Goal: Task Accomplishment & Management: Manage account settings

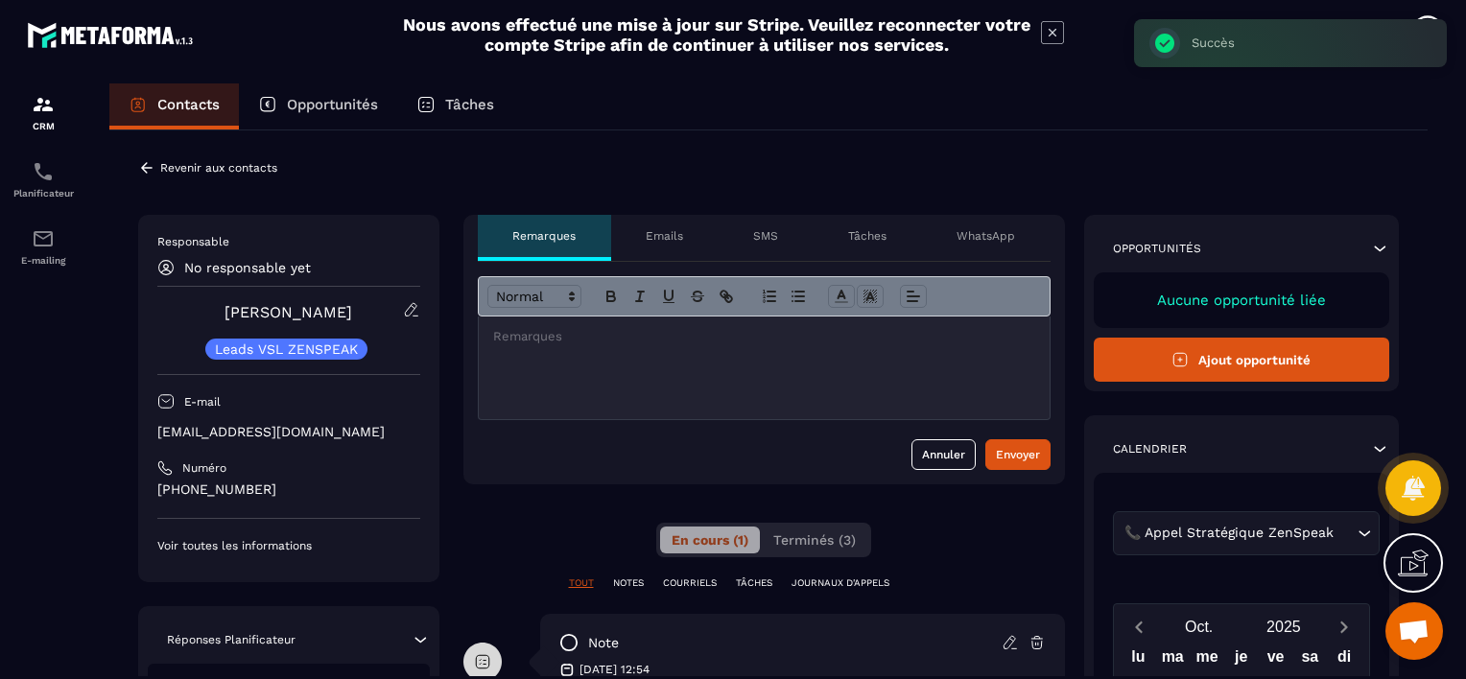
click at [154, 169] on icon at bounding box center [146, 167] width 17 height 17
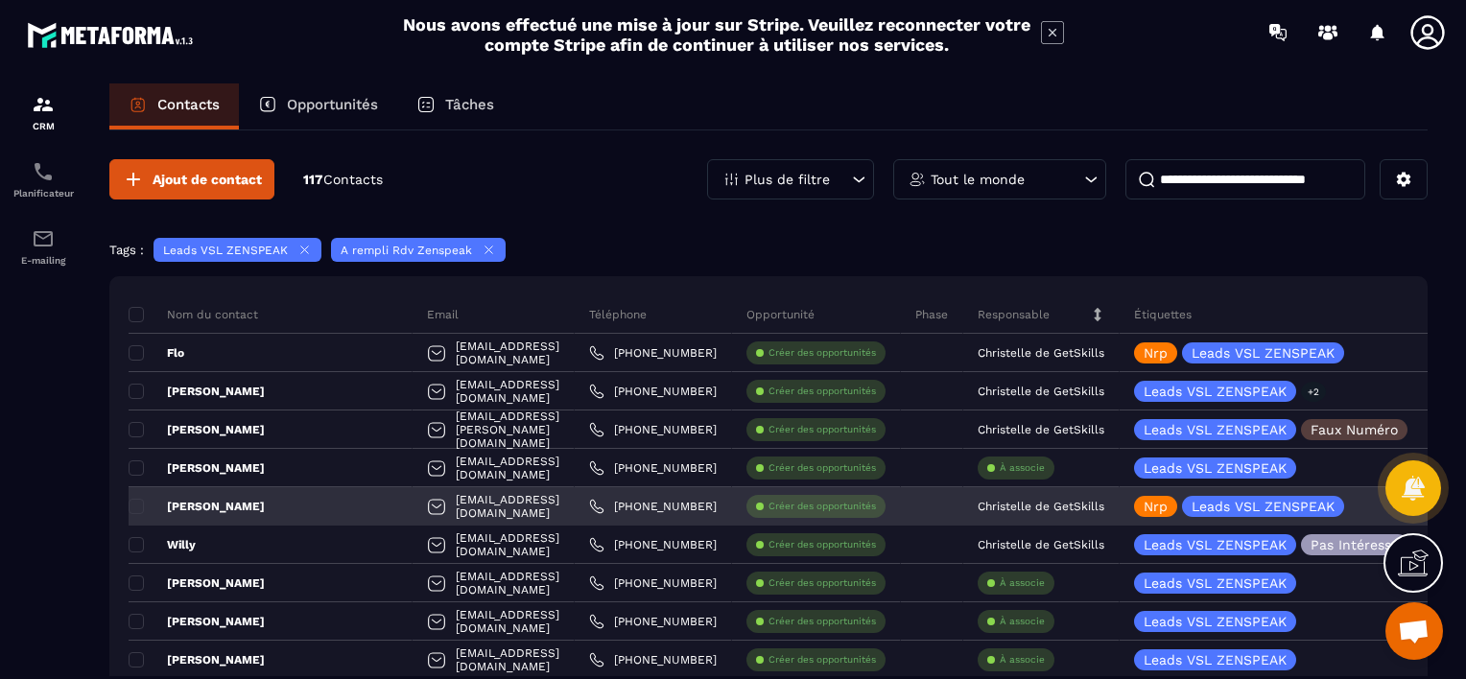
scroll to position [96, 0]
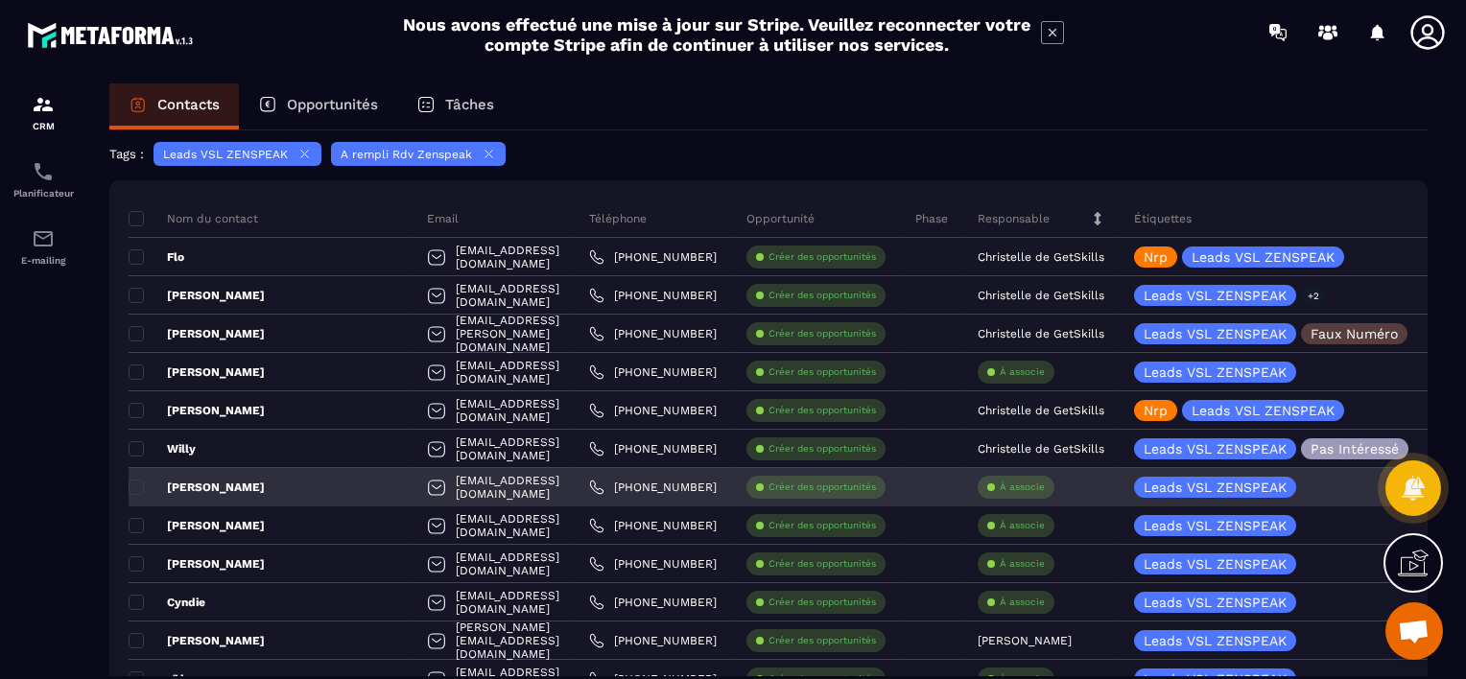
click at [1024, 483] on p "À associe" at bounding box center [1022, 487] width 45 height 13
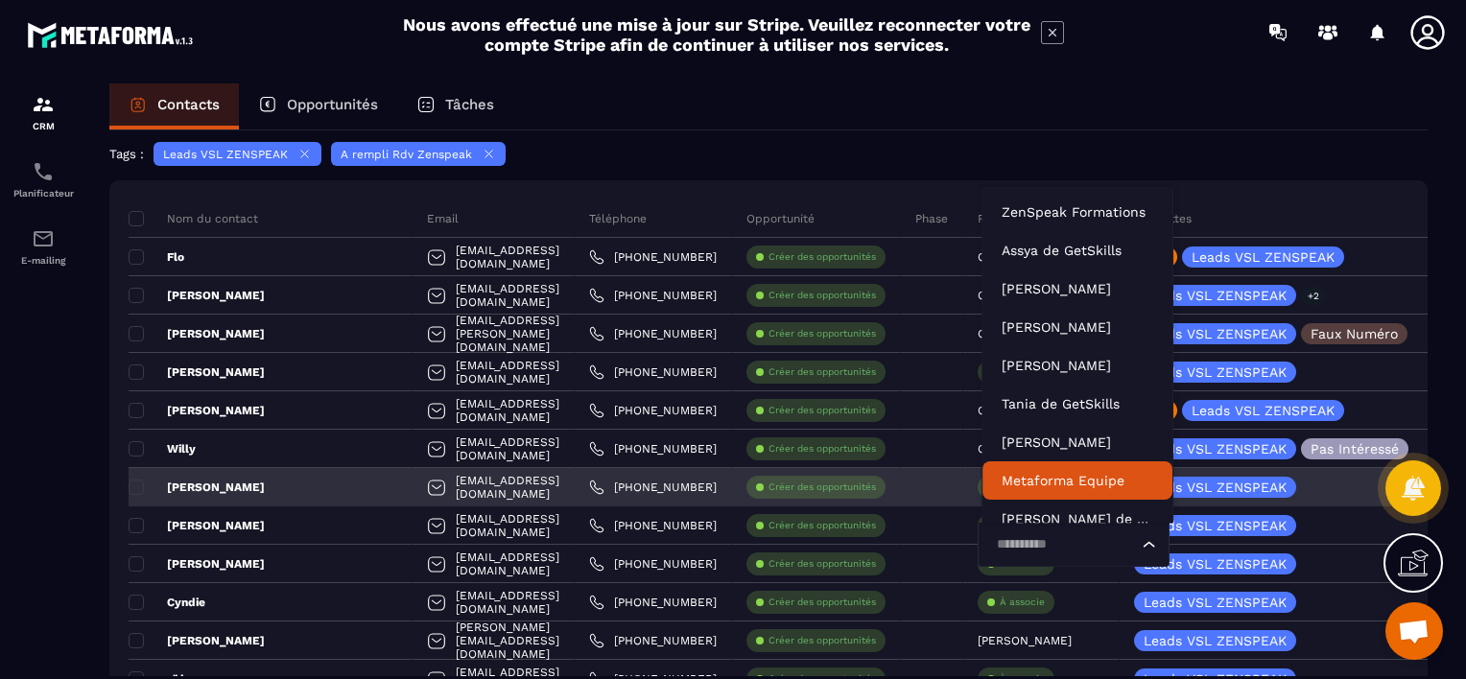
scroll to position [14, 0]
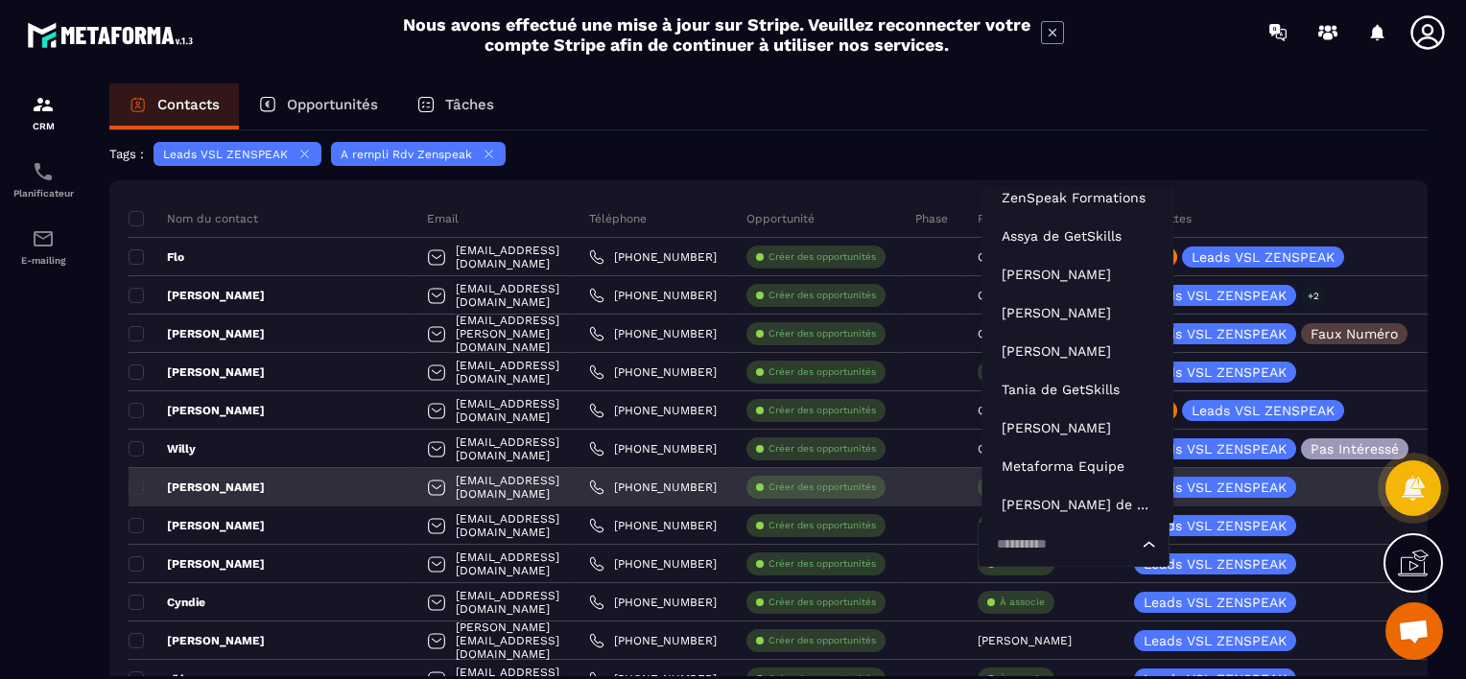
click at [1036, 549] on input "Search for option" at bounding box center [1064, 545] width 148 height 21
type input "**"
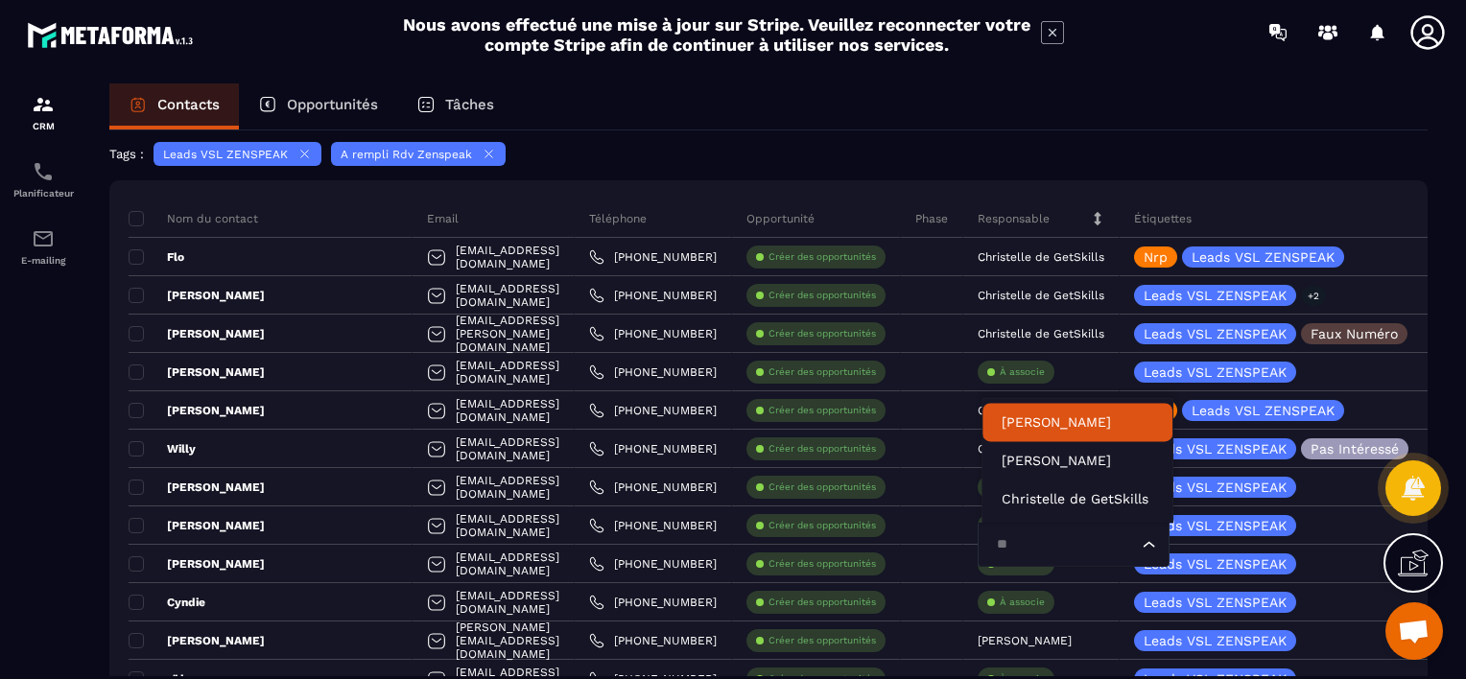
scroll to position [0, 0]
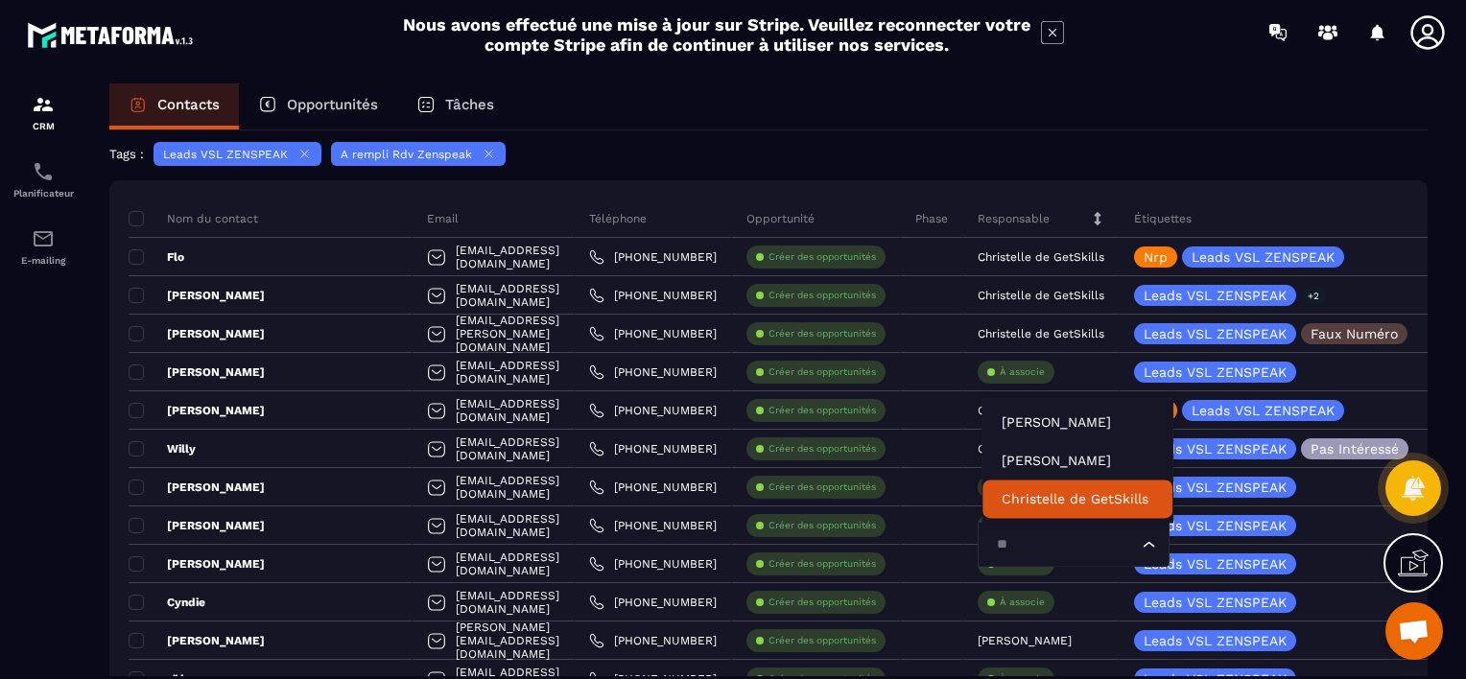
click at [1046, 491] on p "Christelle de GetSkills" at bounding box center [1078, 498] width 152 height 19
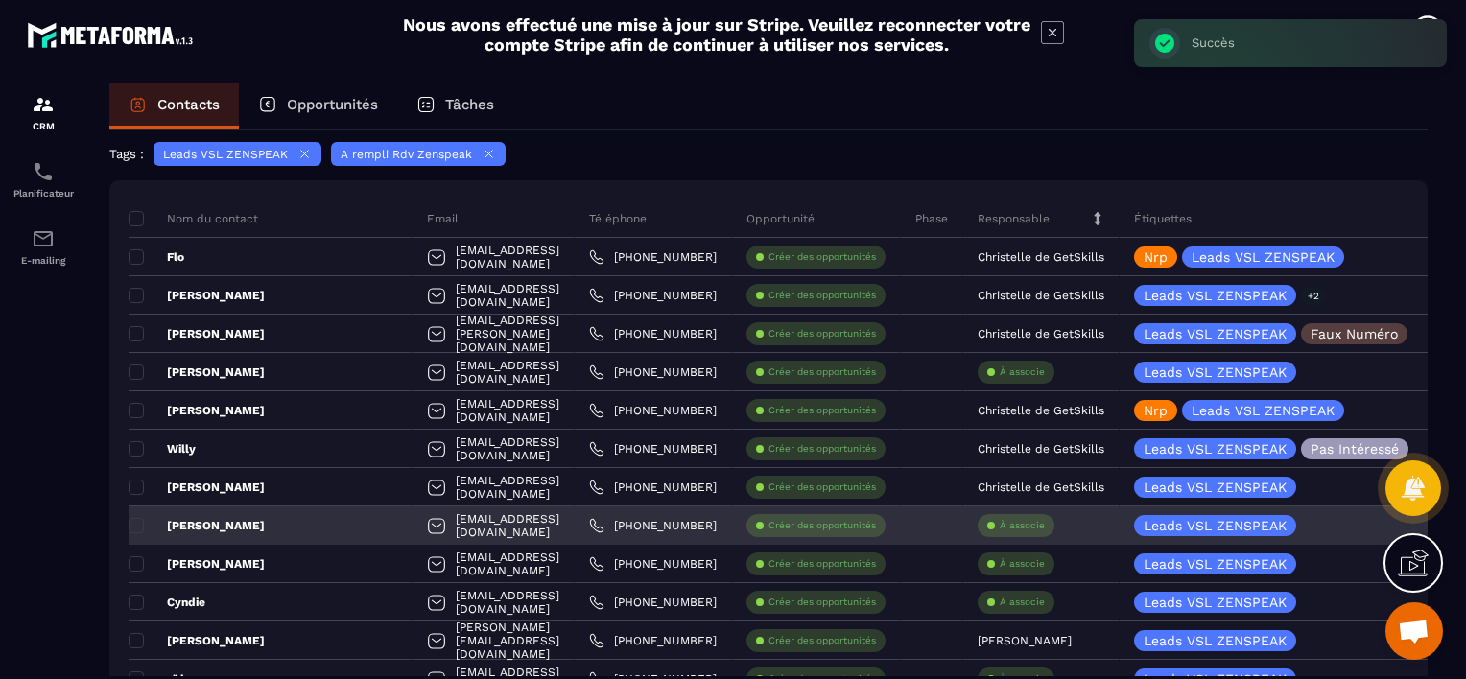
click at [1041, 526] on p "À associe" at bounding box center [1022, 525] width 45 height 13
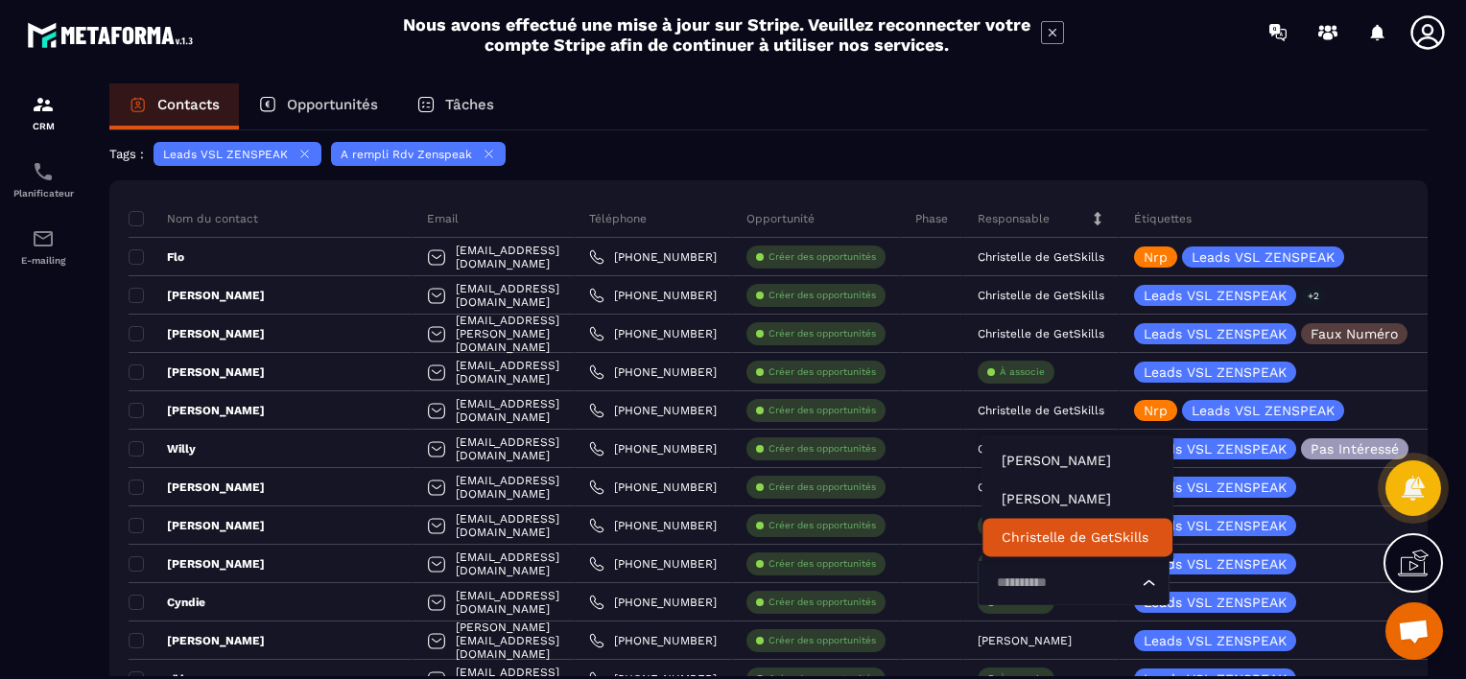
click at [1048, 541] on p "Christelle de GetSkills" at bounding box center [1078, 537] width 152 height 19
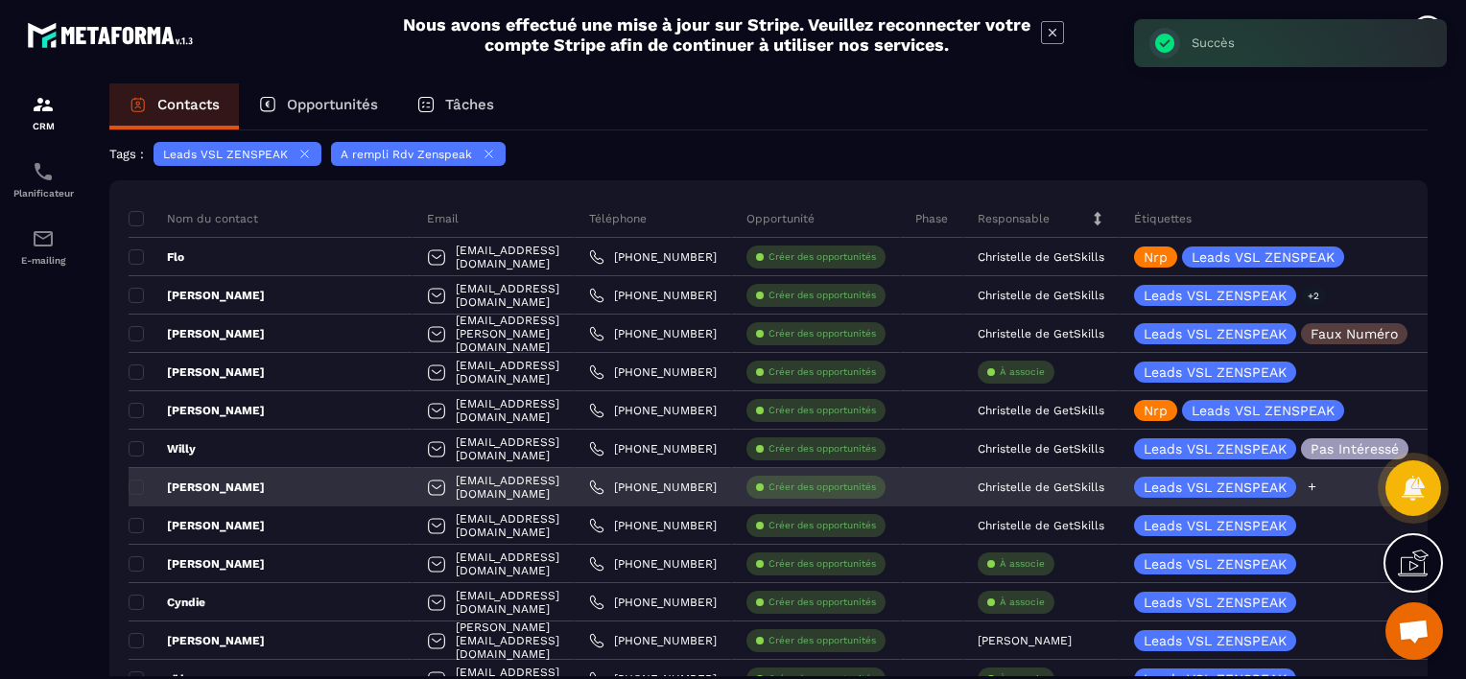
click at [1317, 488] on icon at bounding box center [1312, 487] width 12 height 12
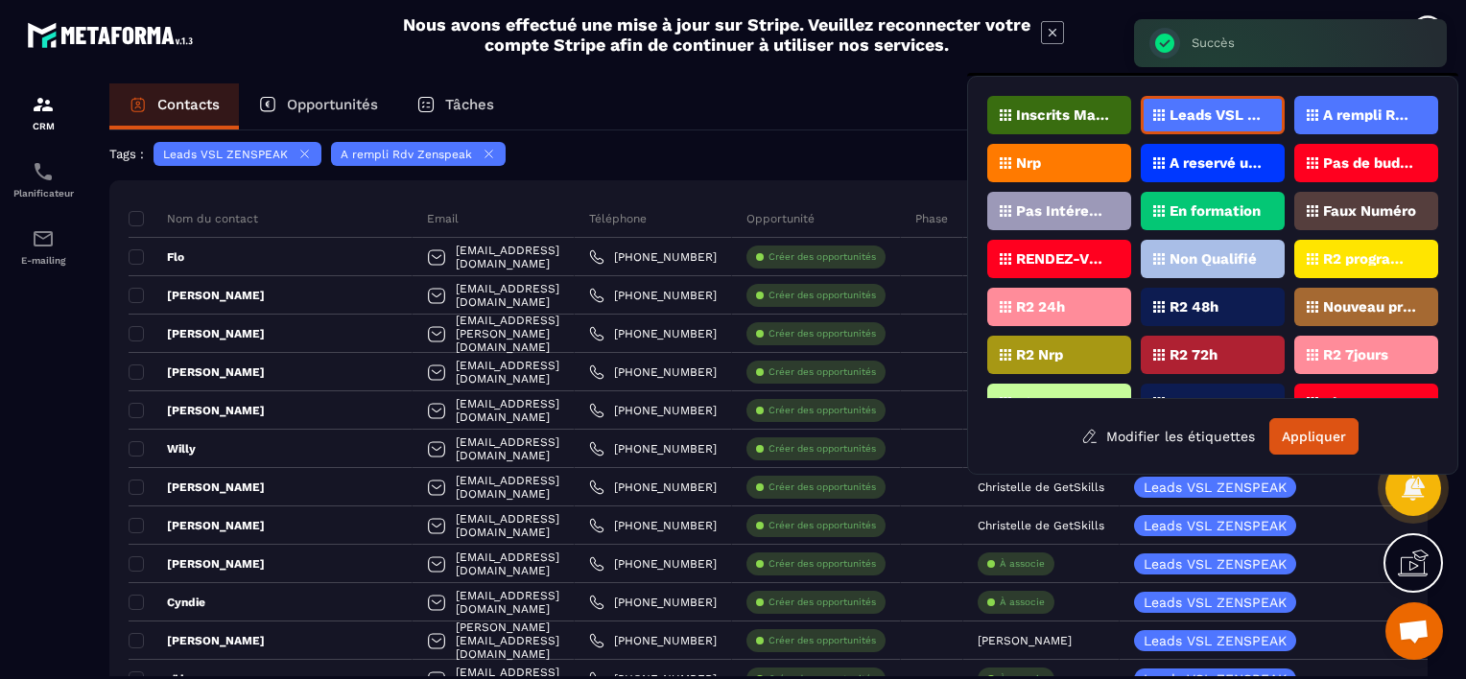
click at [1056, 154] on div "Nrp" at bounding box center [1060, 163] width 144 height 38
click at [1301, 434] on button "Appliquer" at bounding box center [1314, 436] width 89 height 36
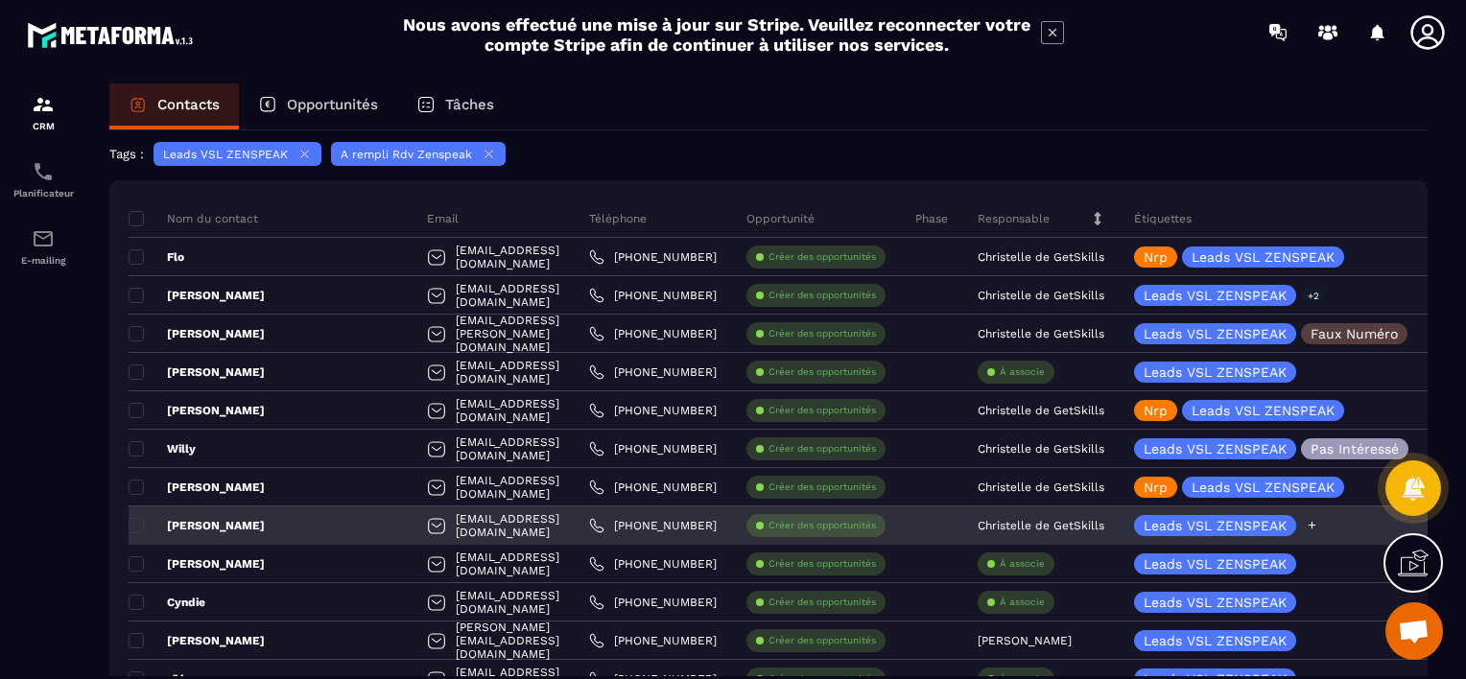
click at [1313, 522] on icon at bounding box center [1313, 526] width 8 height 8
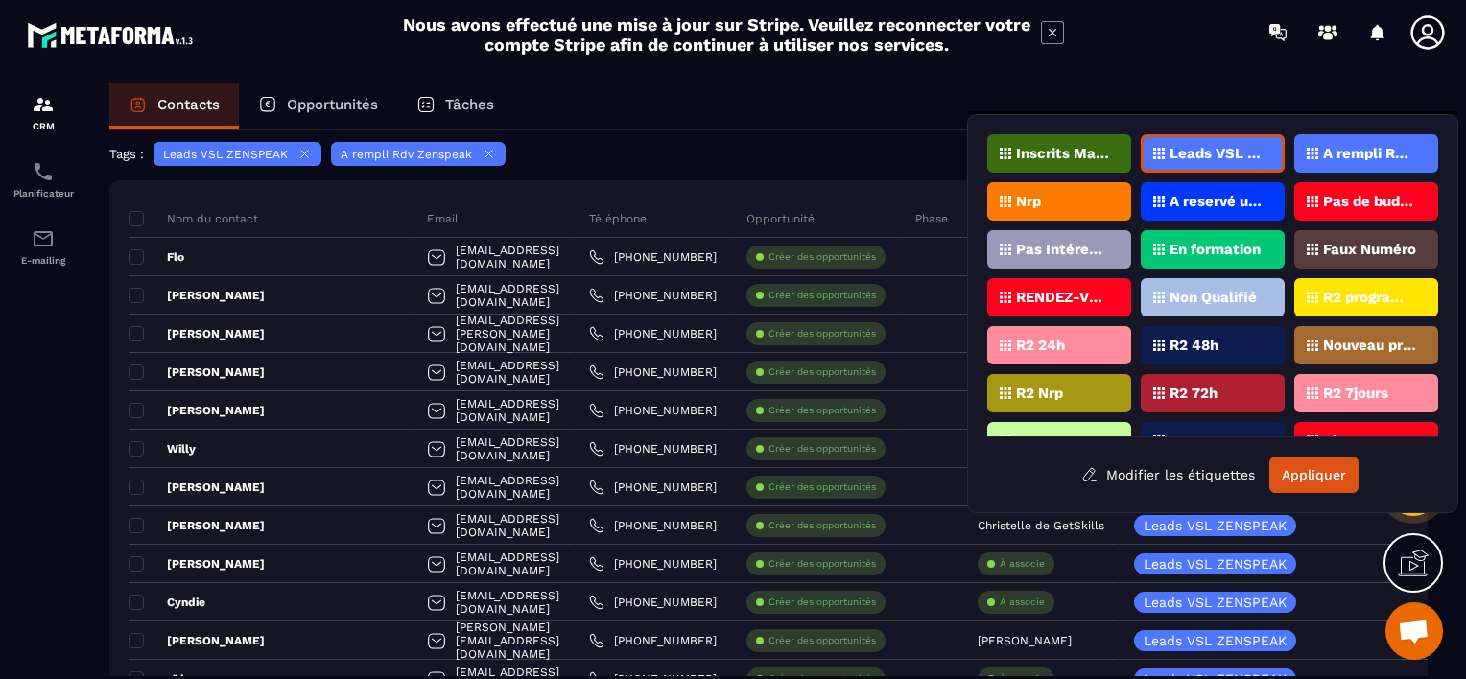
click at [1055, 189] on div "Nrp" at bounding box center [1060, 201] width 144 height 38
click at [1309, 473] on button "Appliquer" at bounding box center [1314, 475] width 89 height 36
